Goal: Task Accomplishment & Management: Complete application form

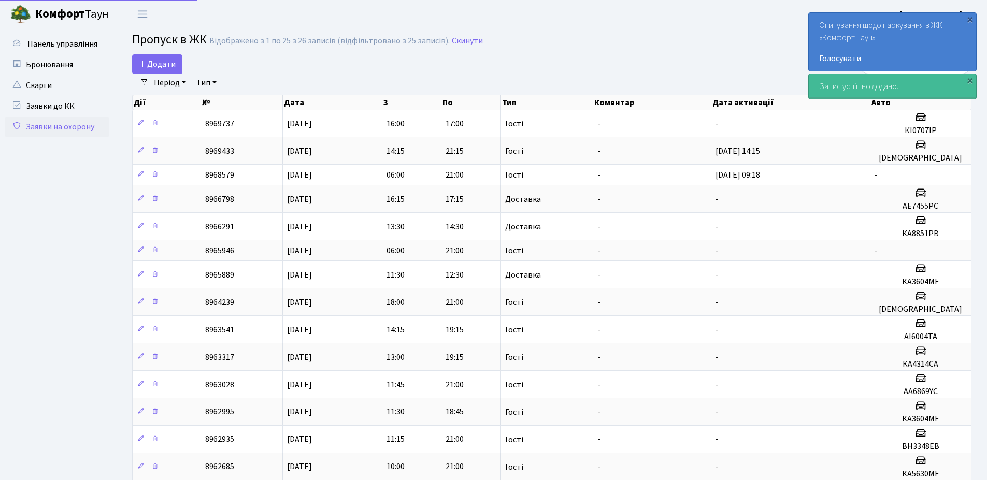
select select "25"
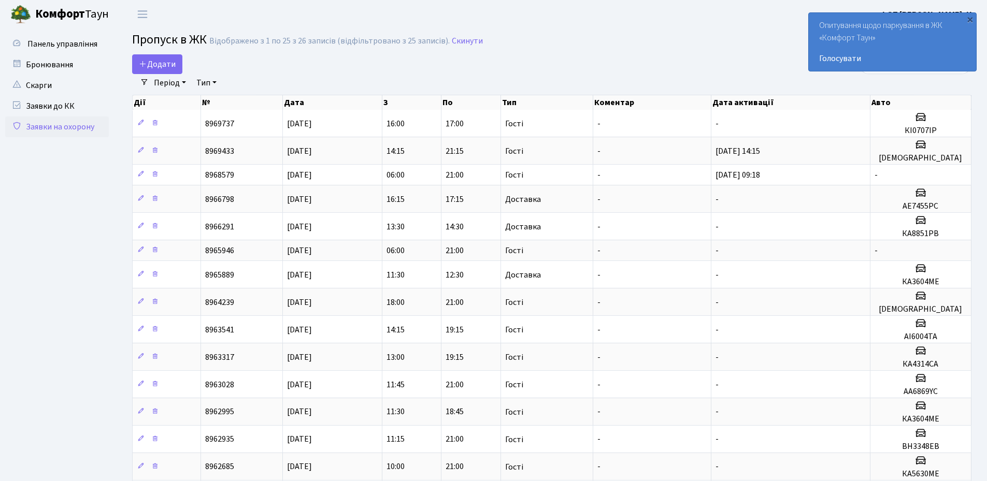
click at [597, 37] on h2 "Пропуск в ЖК Відображено з 1 по 25 з 26 записів (відфільтровано з 25 записів). …" at bounding box center [552, 42] width 840 height 18
click at [160, 65] on span "Додати" at bounding box center [157, 64] width 37 height 11
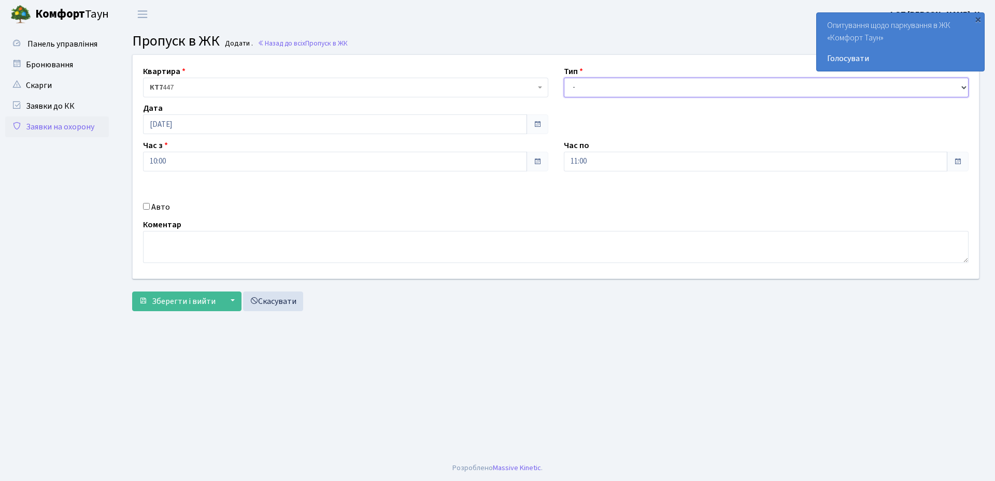
click at [604, 90] on select "- Доставка Таксі Гості Сервіс" at bounding box center [766, 88] width 405 height 20
select select "3"
click at [564, 78] on select "- Доставка Таксі Гості Сервіс" at bounding box center [766, 88] width 405 height 20
click at [596, 164] on input "11:00" at bounding box center [756, 162] width 384 height 20
click at [593, 196] on icon at bounding box center [592, 197] width 28 height 28
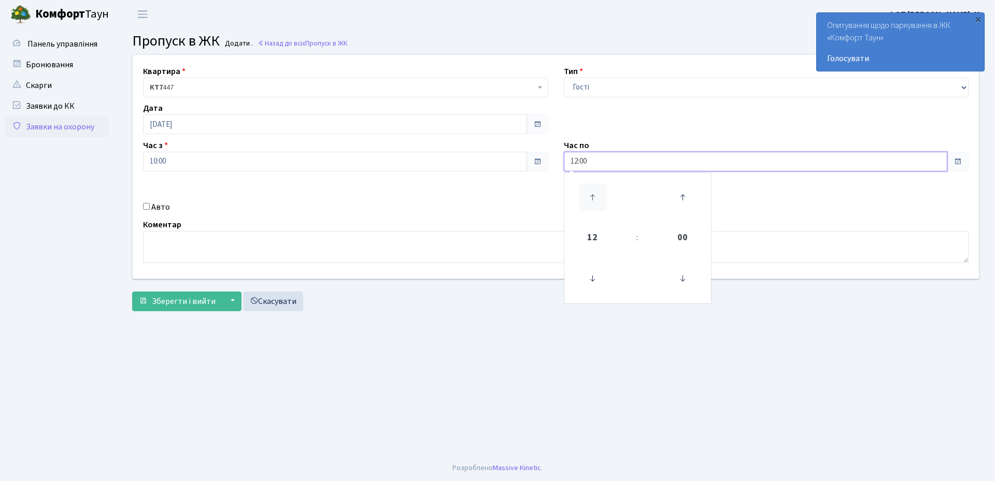
click at [593, 196] on icon at bounding box center [592, 197] width 28 height 28
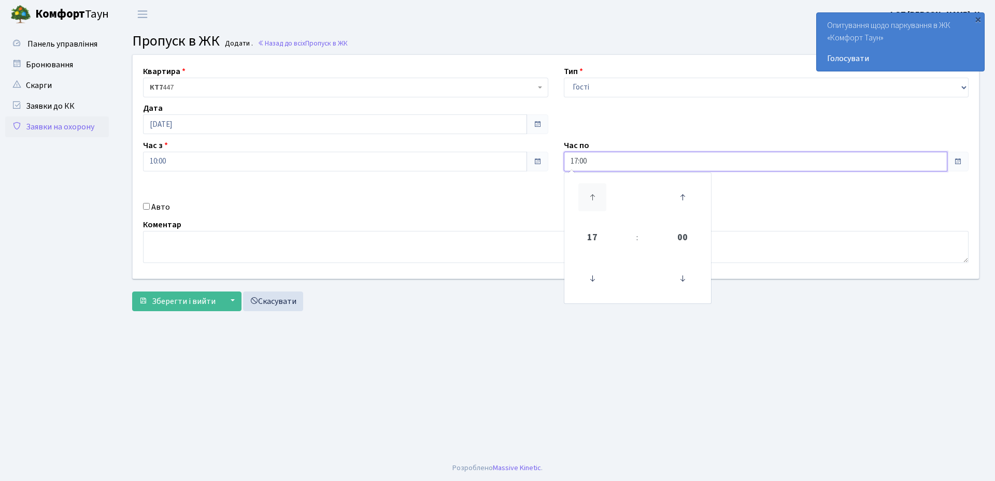
click at [593, 196] on icon at bounding box center [592, 197] width 28 height 28
type input "21:00"
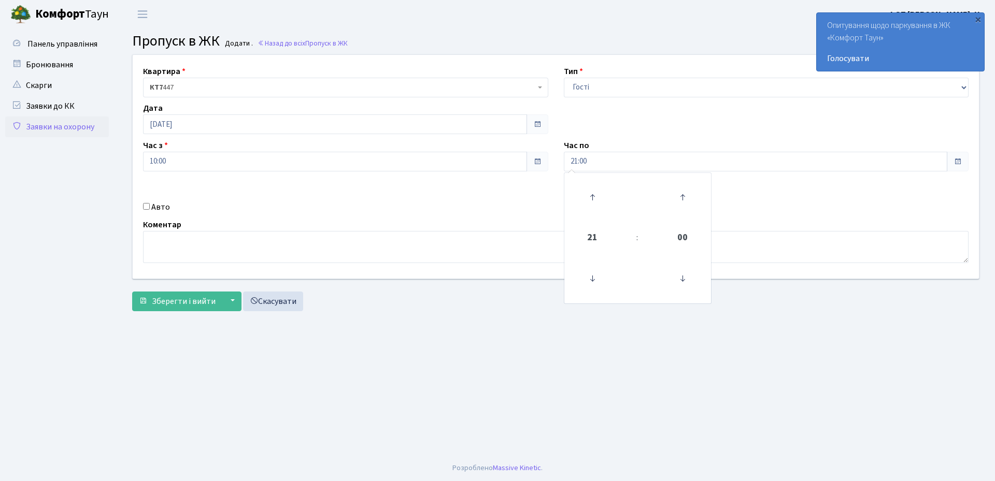
click at [472, 420] on main "Admin Пропуск в ЖК Додати Пропуск в ЖК Додати . Назад до всіх Пропуск в ЖК Квар…" at bounding box center [556, 242] width 878 height 427
drag, startPoint x: 200, startPoint y: 158, endPoint x: 200, endPoint y: 165, distance: 7.8
click at [200, 159] on input "10:00" at bounding box center [335, 162] width 384 height 20
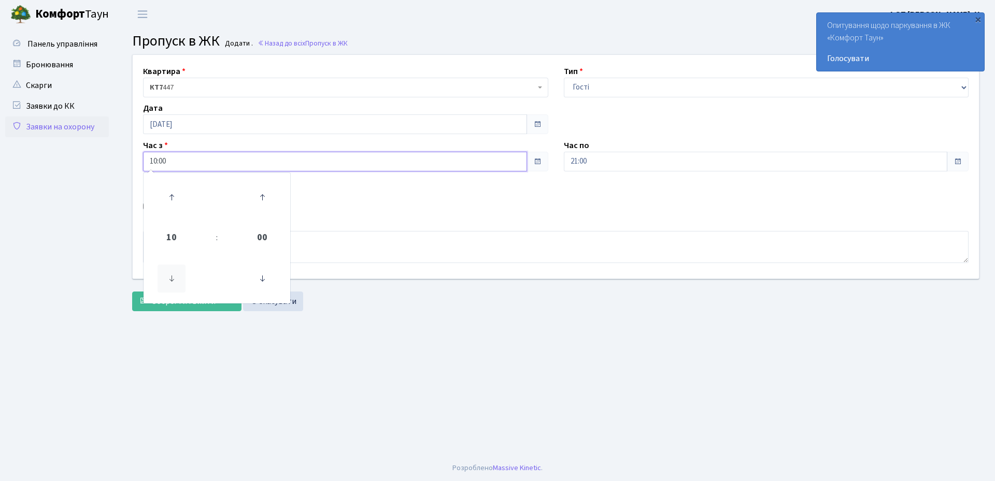
click at [178, 283] on icon at bounding box center [172, 279] width 28 height 28
type input "06:00"
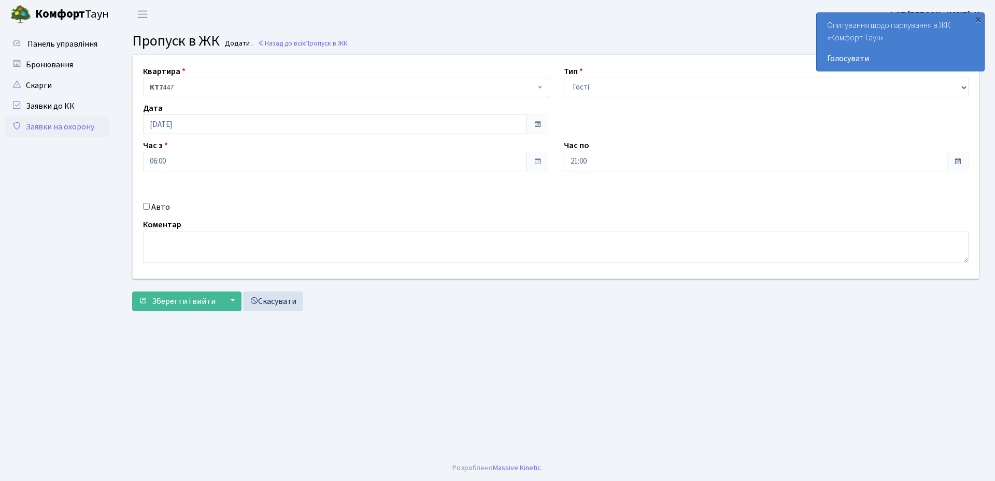
click at [484, 360] on main "Admin Пропуск в ЖК Додати Пропуск в ЖК Додати . Назад до всіх Пропуск в ЖК Квар…" at bounding box center [556, 242] width 878 height 427
click at [218, 122] on input "[DATE]" at bounding box center [335, 125] width 384 height 20
click at [233, 204] on td "13" at bounding box center [231, 208] width 16 height 16
type input "[DATE]"
click at [196, 296] on span "Зберегти і вийти" at bounding box center [184, 301] width 64 height 11
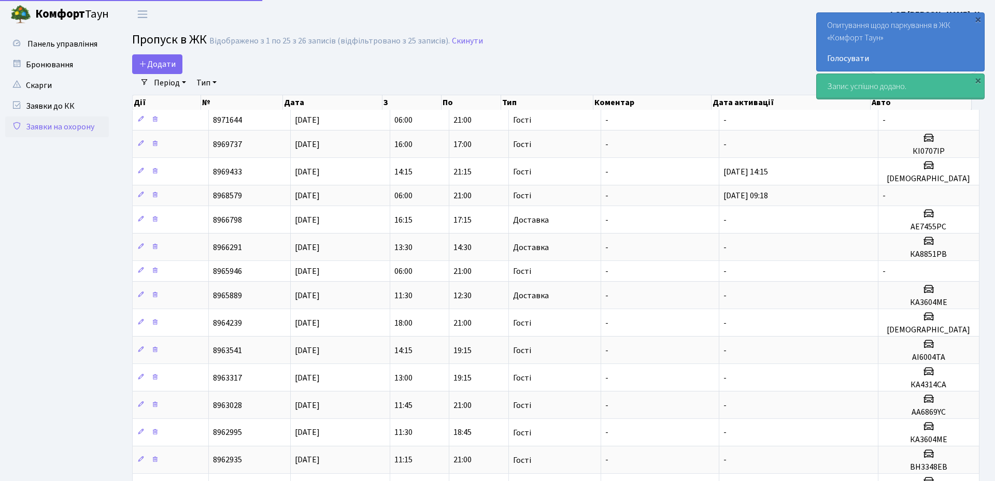
select select "25"
